Goal: Information Seeking & Learning: Learn about a topic

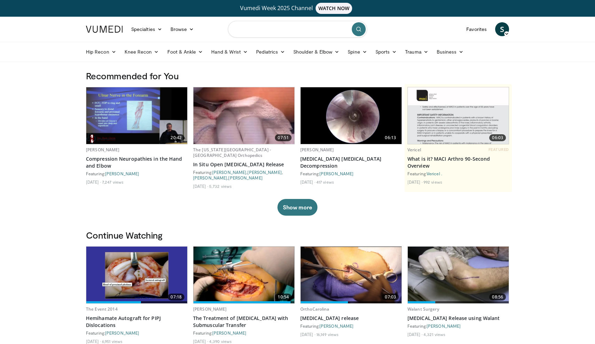
click at [281, 32] on input "Search topics, interventions" at bounding box center [297, 29] width 139 height 17
type input "**********"
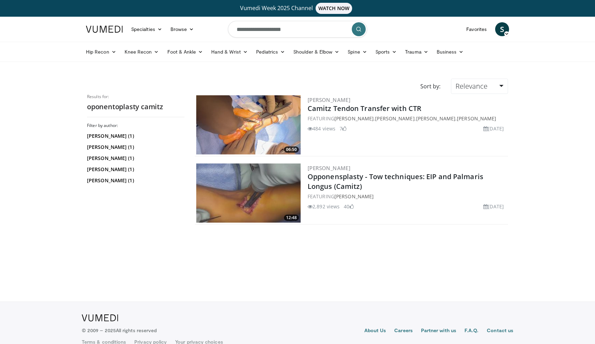
click at [280, 127] on img at bounding box center [248, 124] width 104 height 59
click at [246, 200] on img at bounding box center [248, 193] width 104 height 59
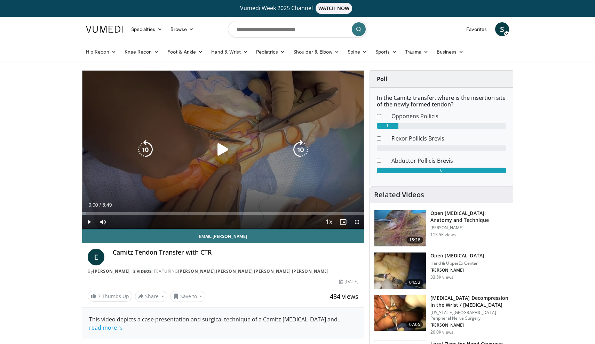
click at [229, 151] on icon "Video Player" at bounding box center [222, 149] width 19 height 19
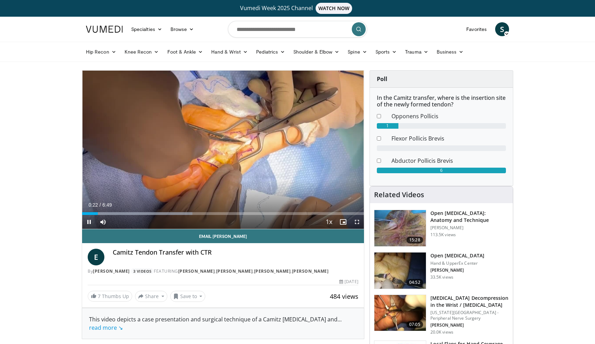
click at [355, 222] on span "Video Player" at bounding box center [357, 222] width 14 height 14
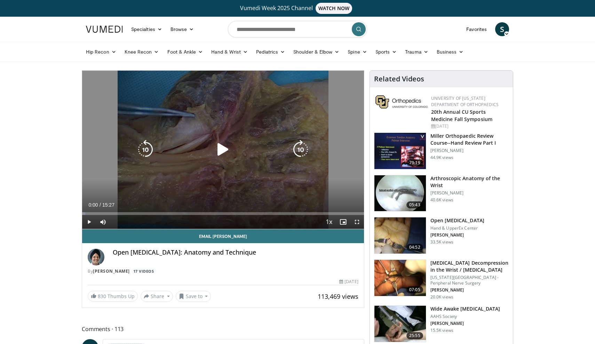
click at [221, 152] on icon "Video Player" at bounding box center [222, 149] width 19 height 19
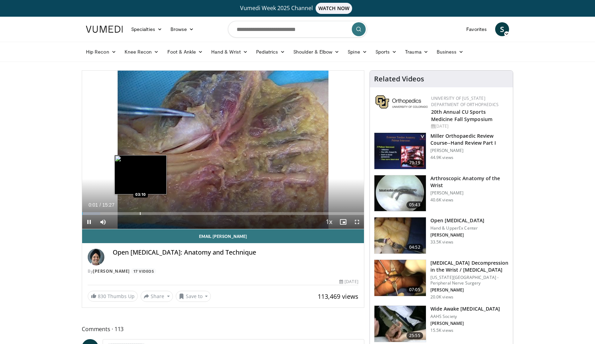
click at [141, 214] on div "Progress Bar" at bounding box center [140, 213] width 1 height 3
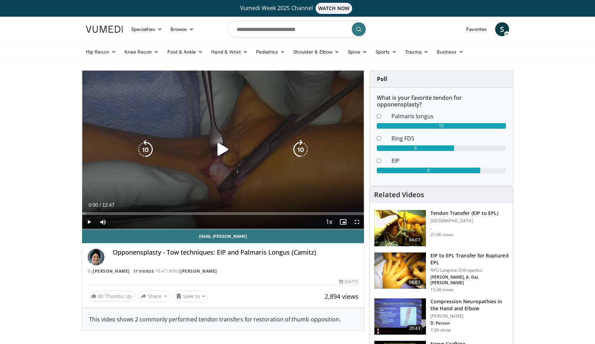
click at [220, 145] on icon "Video Player" at bounding box center [222, 149] width 19 height 19
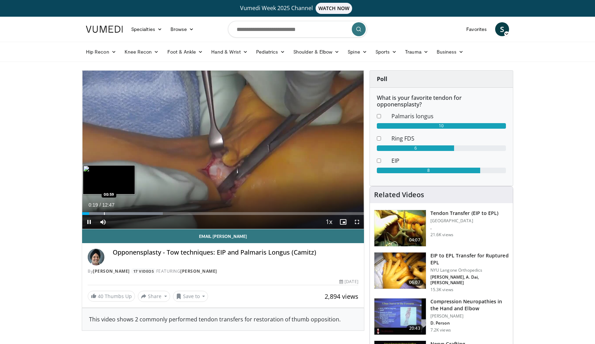
click at [104, 212] on div "Progress Bar" at bounding box center [104, 213] width 1 height 3
click at [120, 214] on div "Progress Bar" at bounding box center [120, 213] width 1 height 3
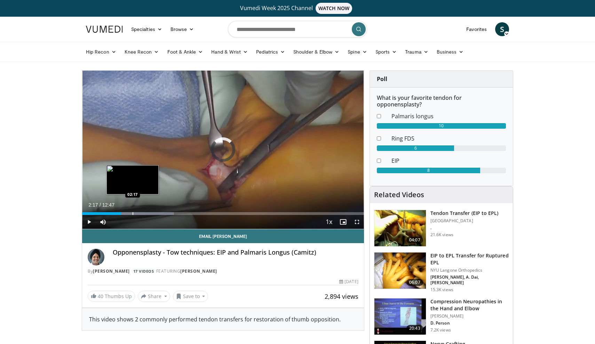
click at [133, 213] on div "Progress Bar" at bounding box center [133, 213] width 1 height 3
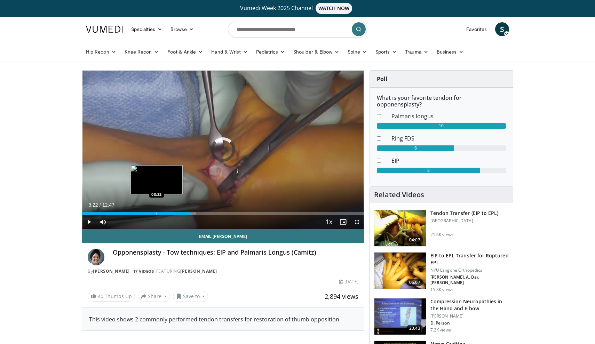
click at [157, 214] on div "Progress Bar" at bounding box center [157, 213] width 1 height 3
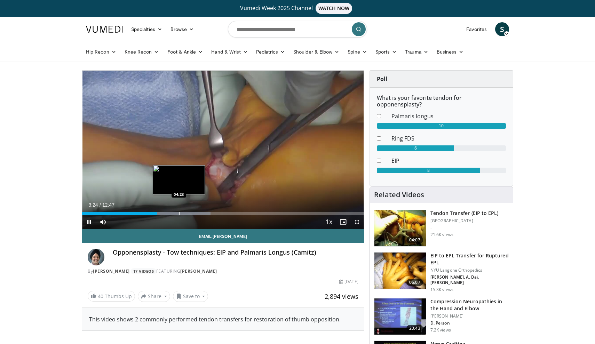
click at [179, 213] on div "Progress Bar" at bounding box center [179, 213] width 1 height 3
click at [189, 213] on div "Progress Bar" at bounding box center [189, 213] width 1 height 3
click at [178, 213] on div "Progress Bar" at bounding box center [178, 213] width 1 height 3
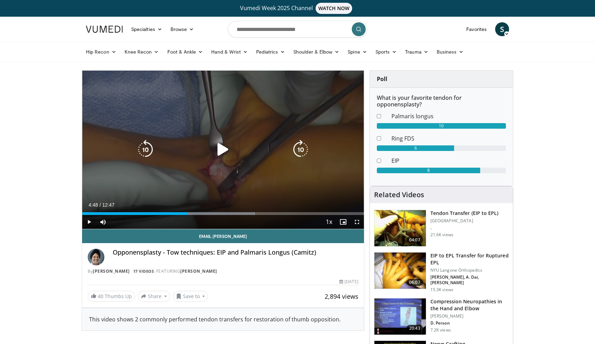
click at [220, 148] on icon "Video Player" at bounding box center [222, 149] width 19 height 19
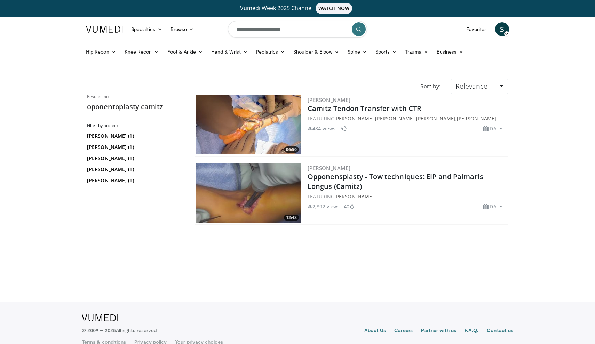
click at [237, 128] on img at bounding box center [248, 124] width 104 height 59
